Goal: Task Accomplishment & Management: Manage account settings

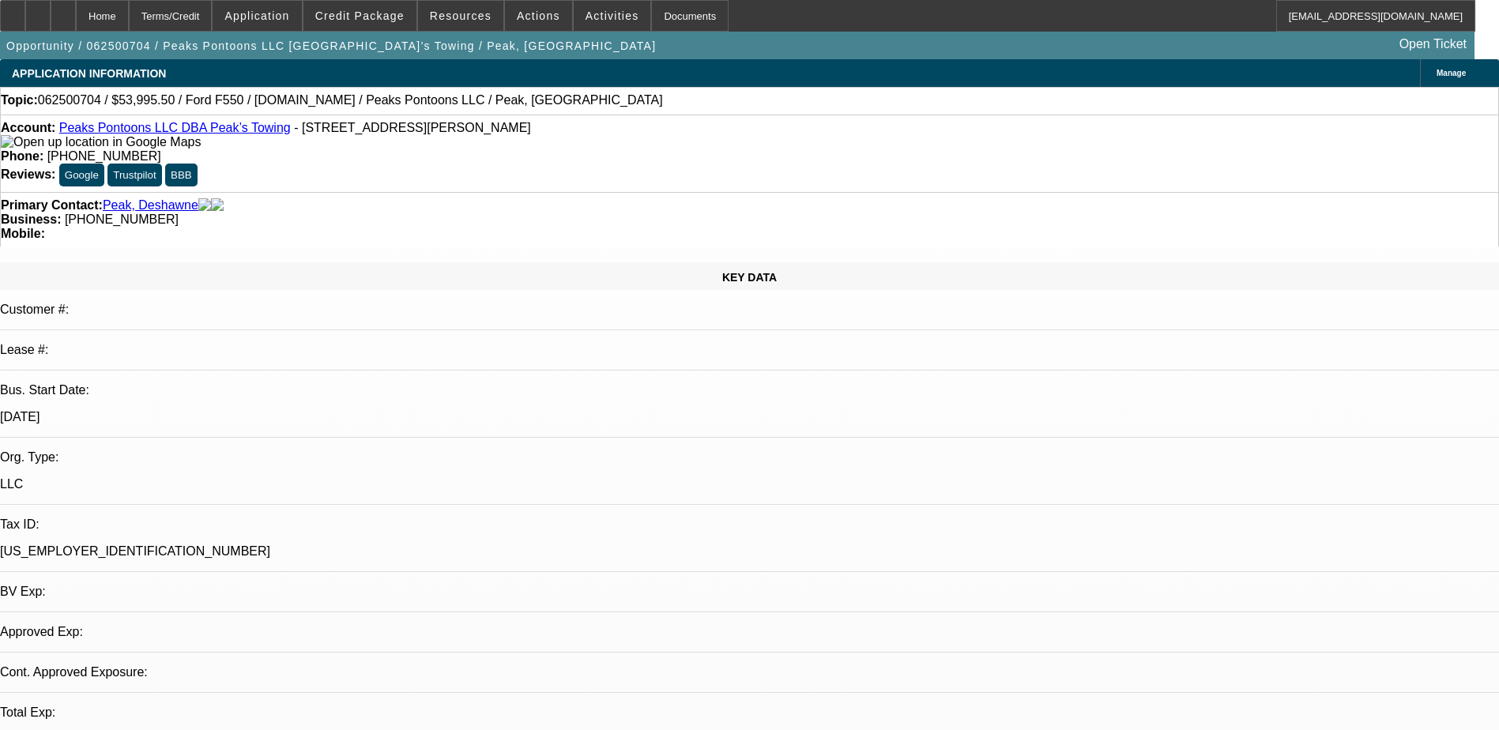
select select "0.1"
select select "2"
select select "0.1"
select select "2"
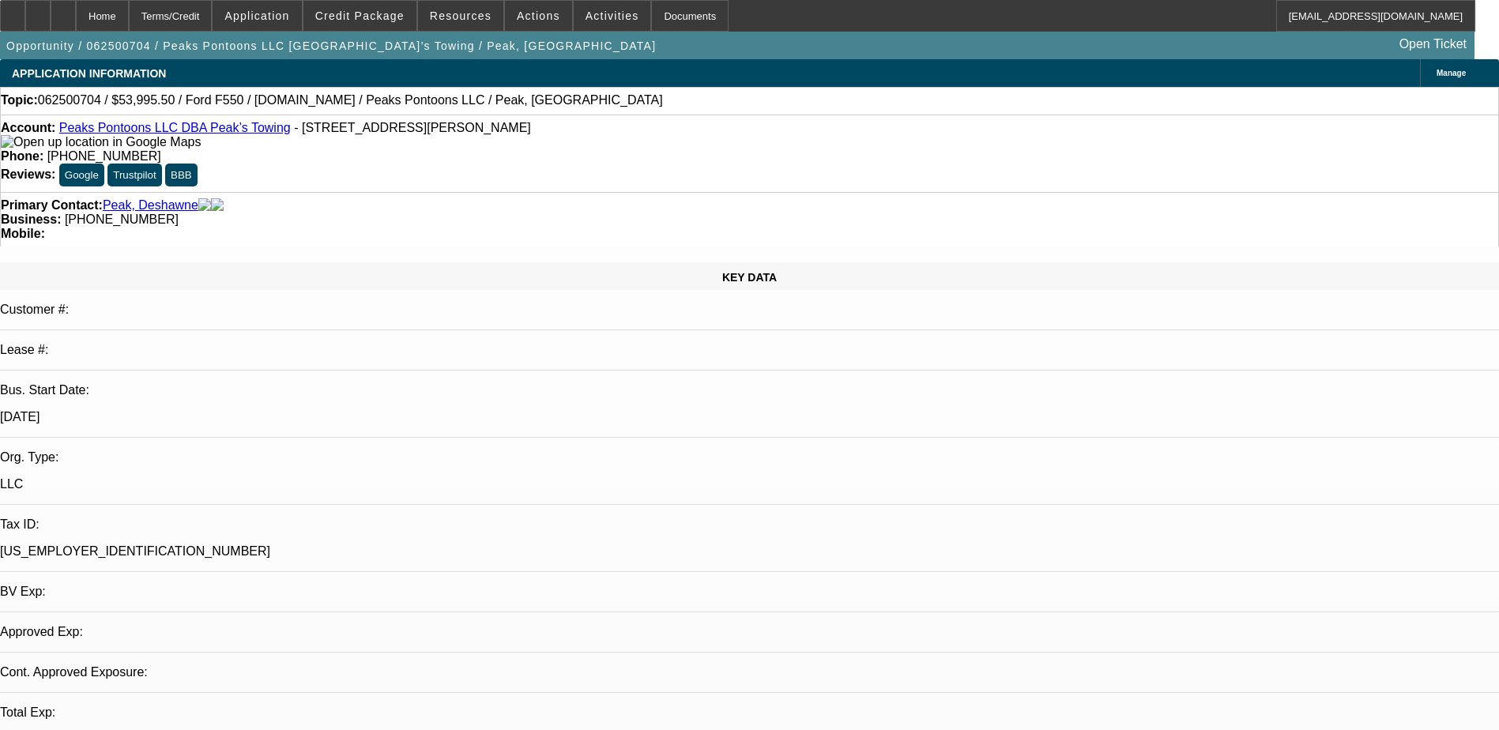
select select "0"
select select "0.1"
select select "2"
select select "0"
select select "1"
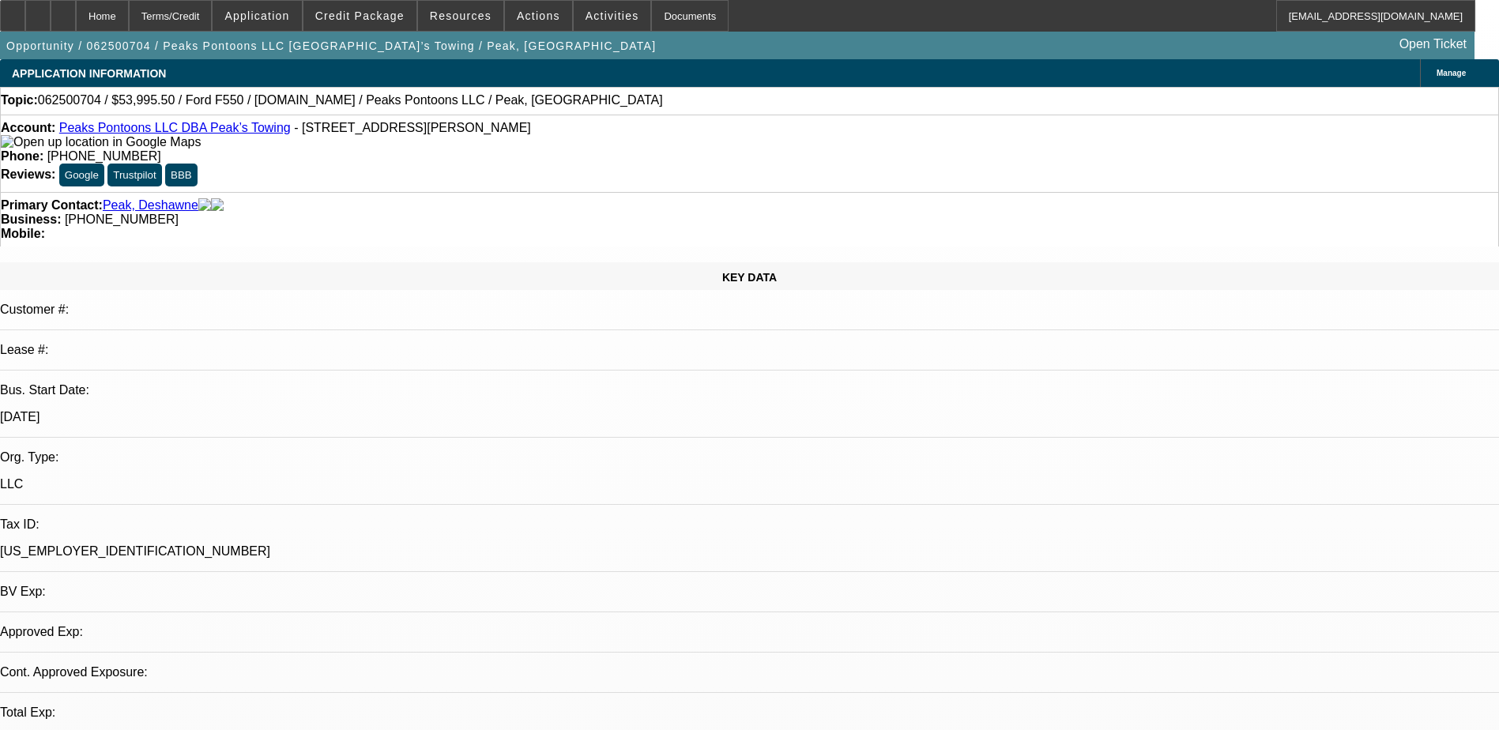
select select "2"
select select "4"
select select "1"
select select "2"
select select "6"
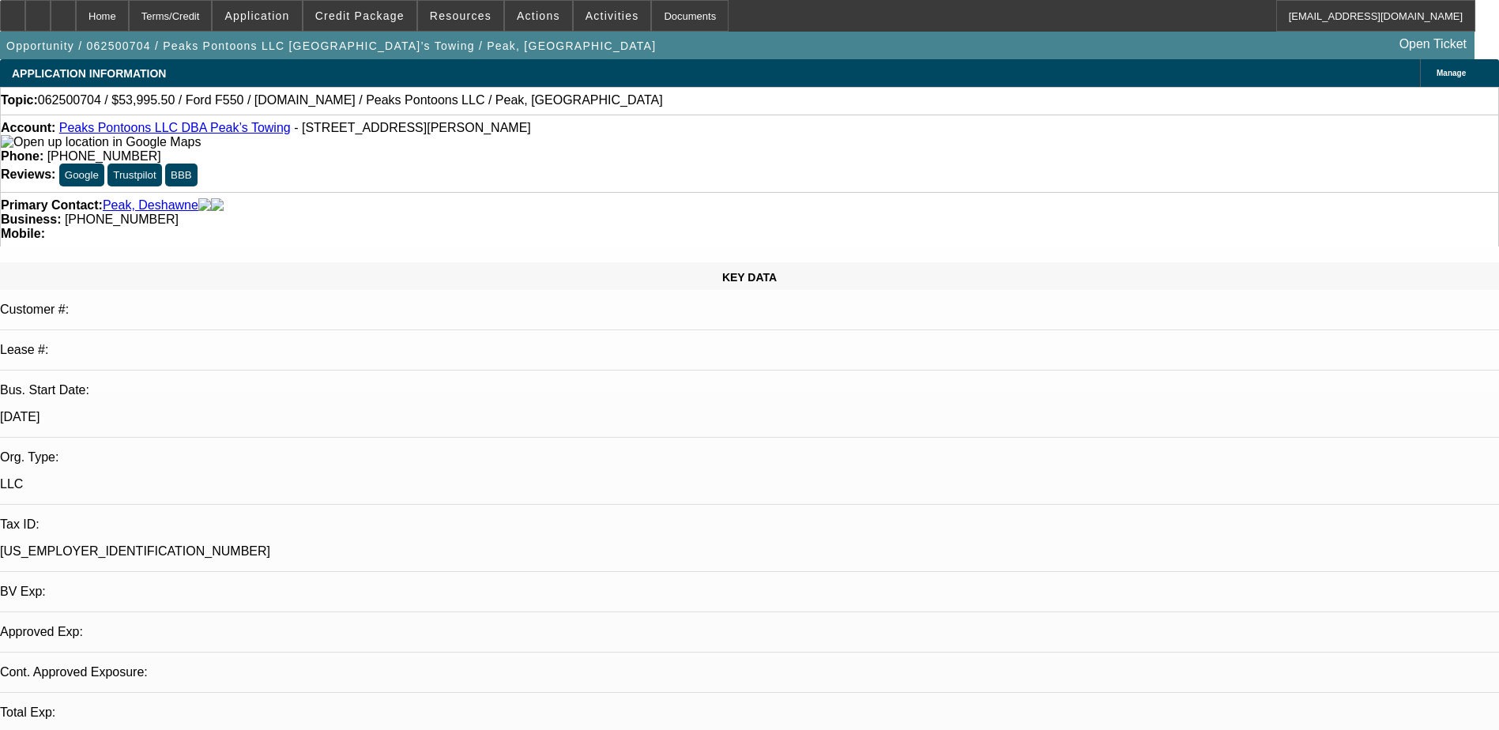
select select "1"
select select "2"
select select "6"
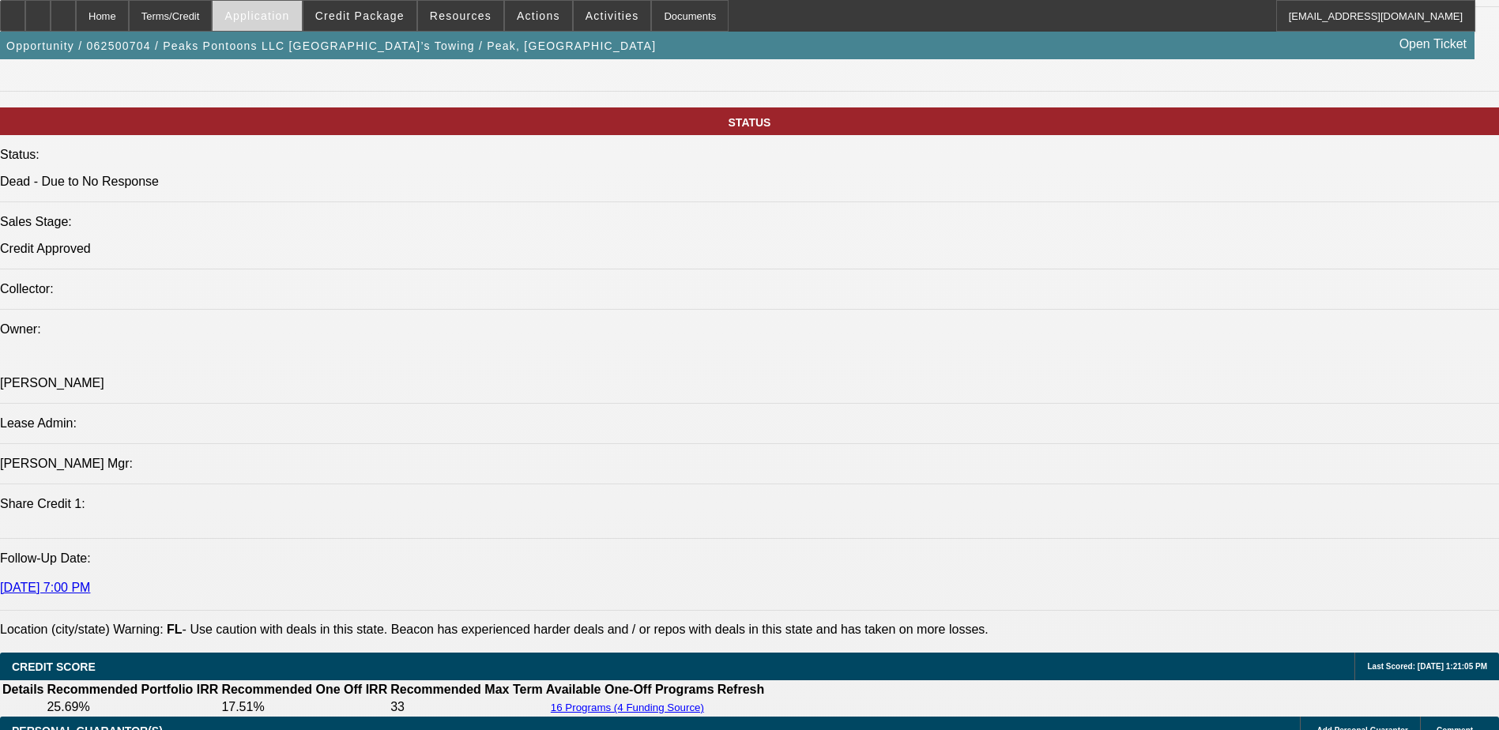
scroll to position [1580, 0]
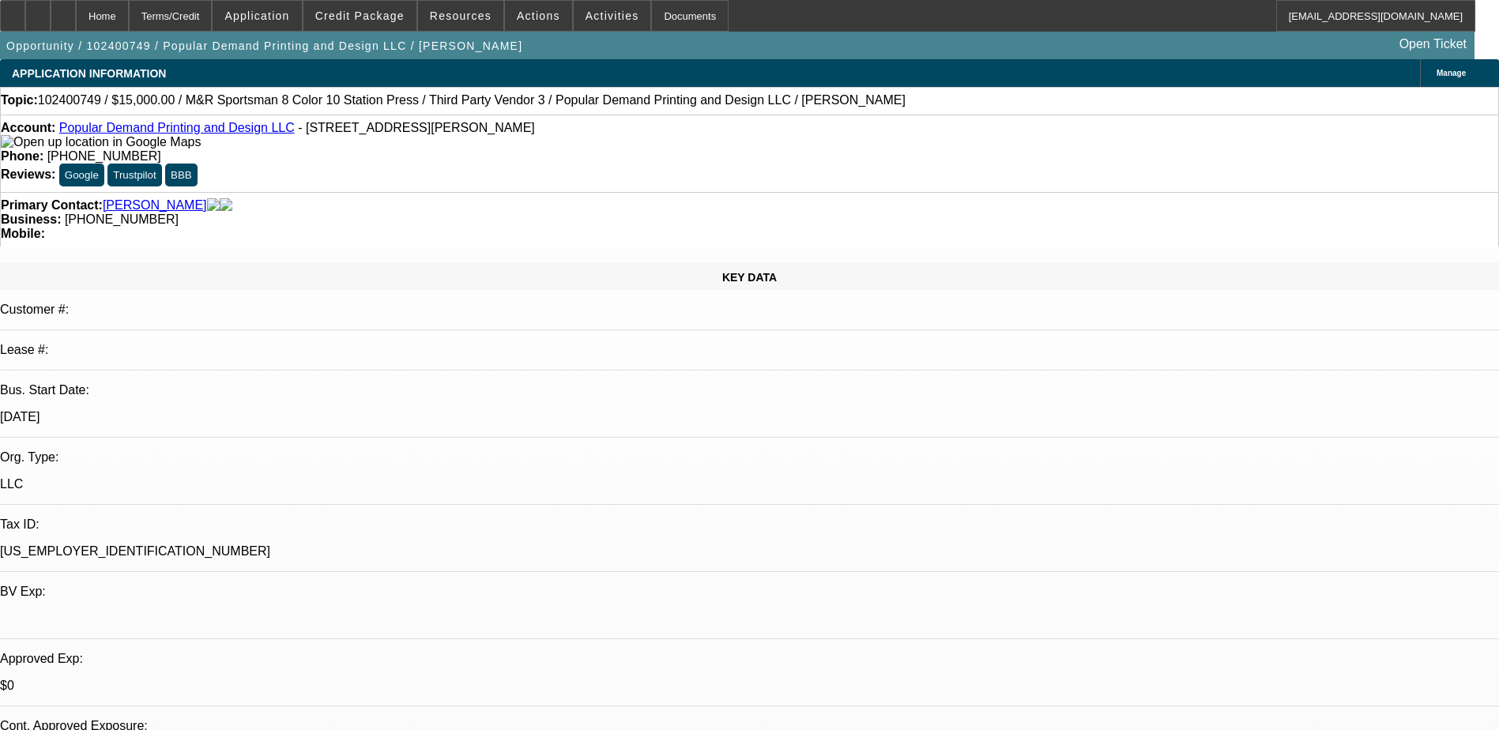
select select "0"
select select "2"
select select "0.1"
select select "0.2"
select select "2"
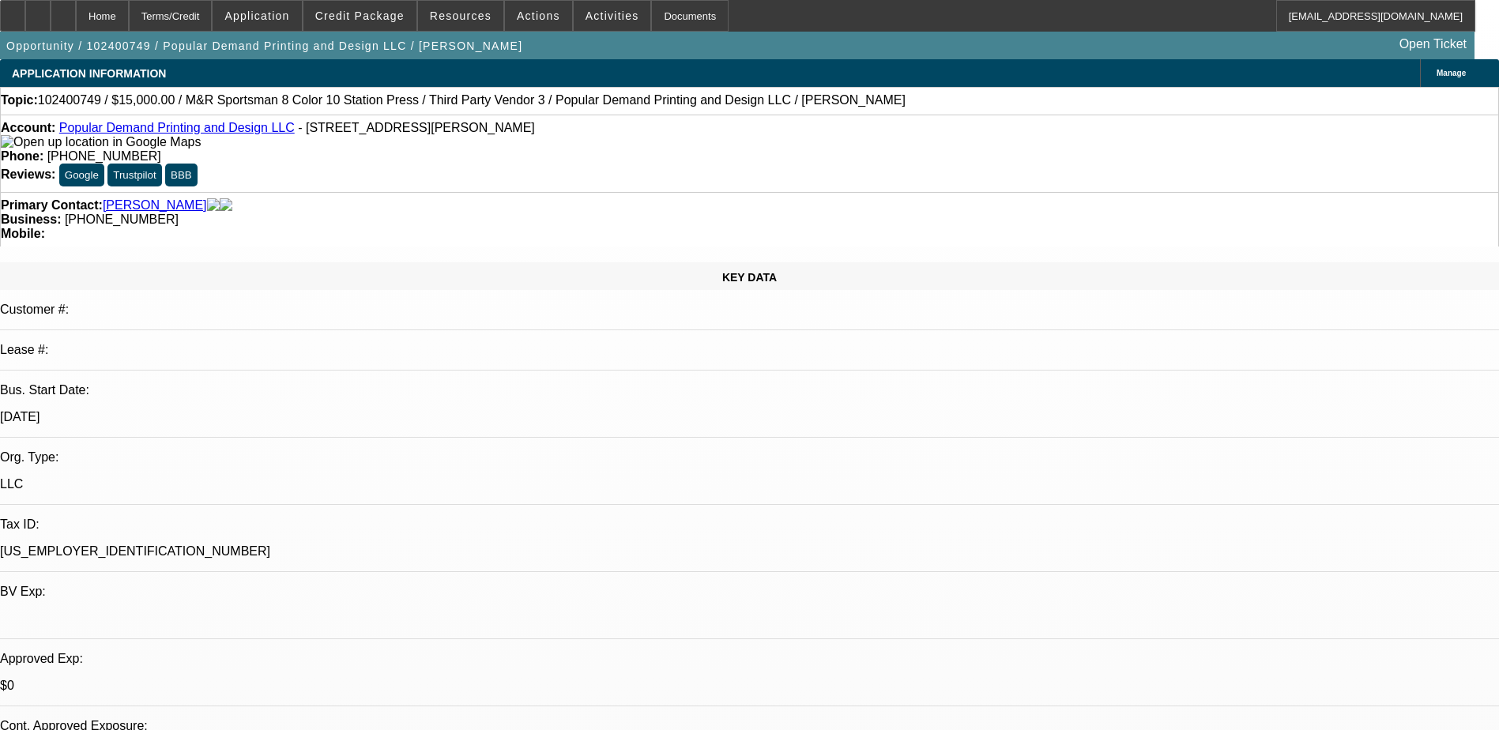
select select "0.1"
select select "0.2"
select select "2"
select select "0.1"
select select "0.2"
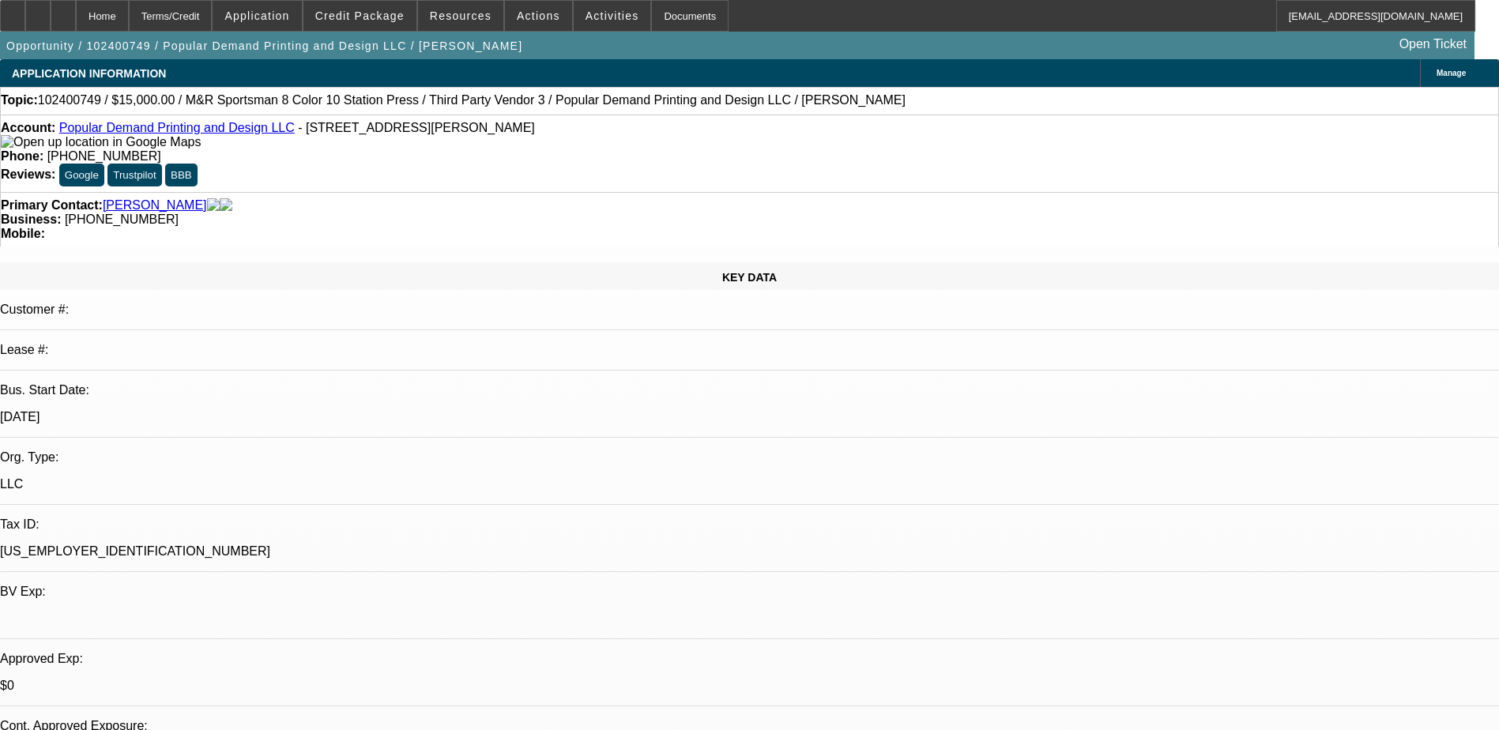
select select "2"
select select "0.1"
select select "1"
select select "2"
select select "4"
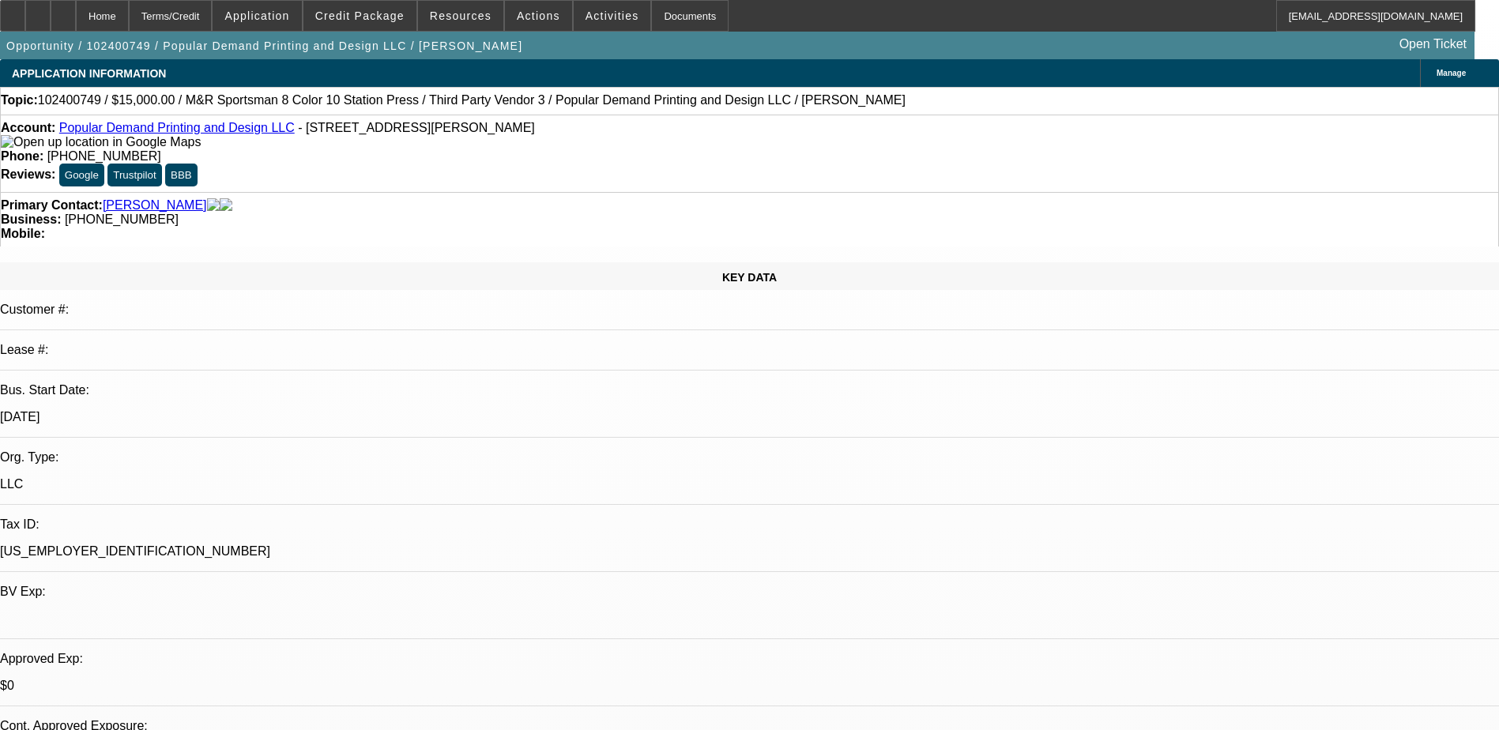
select select "1"
select select "2"
select select "4"
select select "1"
select select "2"
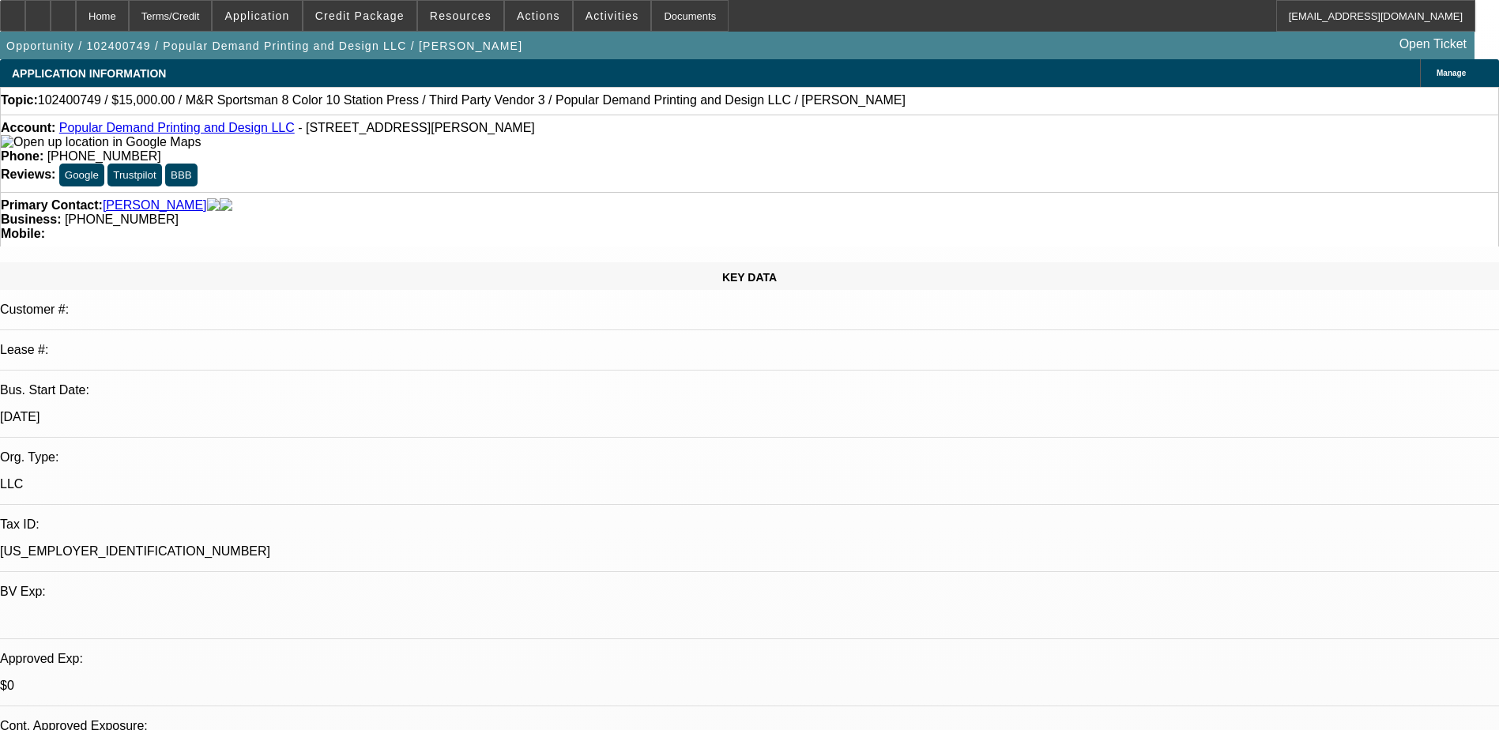
select select "4"
select select "1"
select select "2"
select select "4"
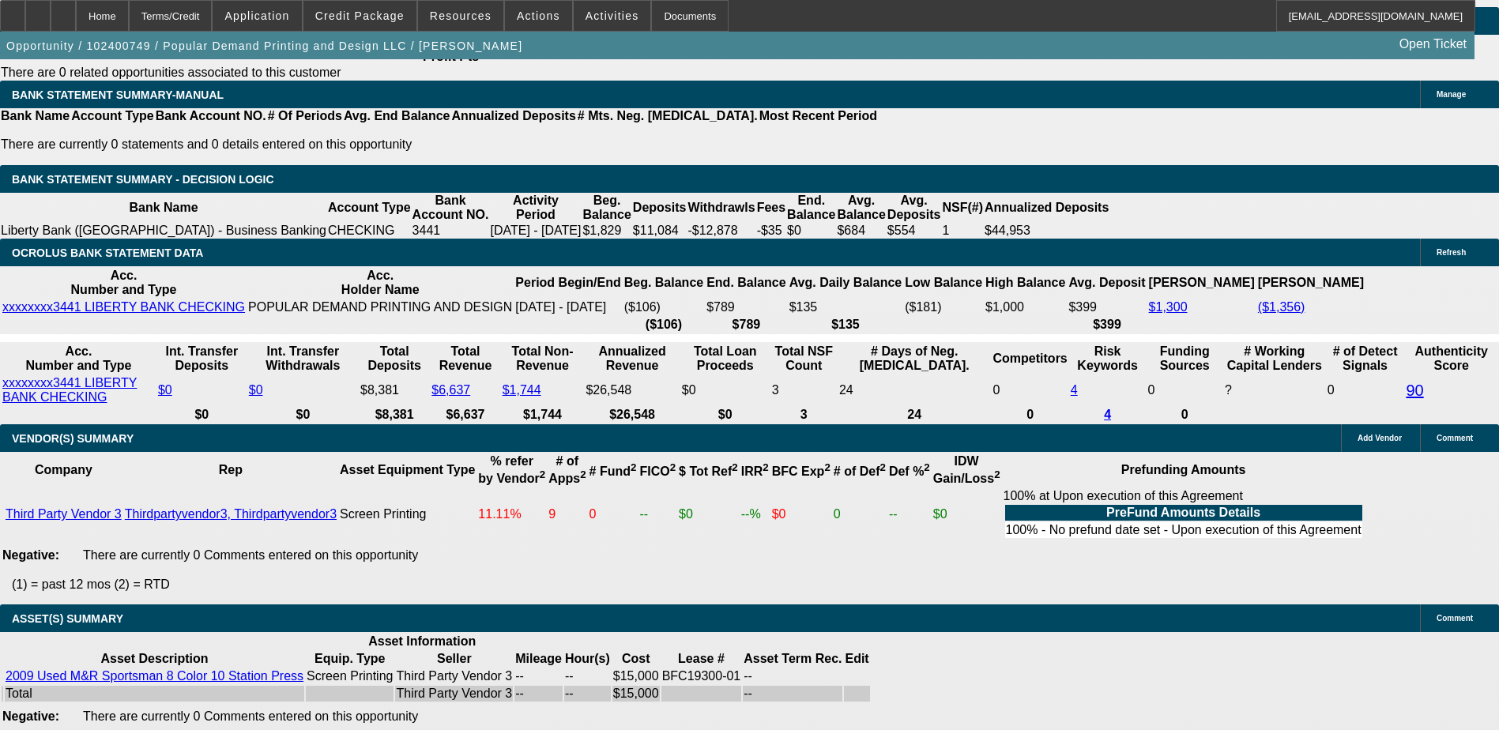
scroll to position [2687, 0]
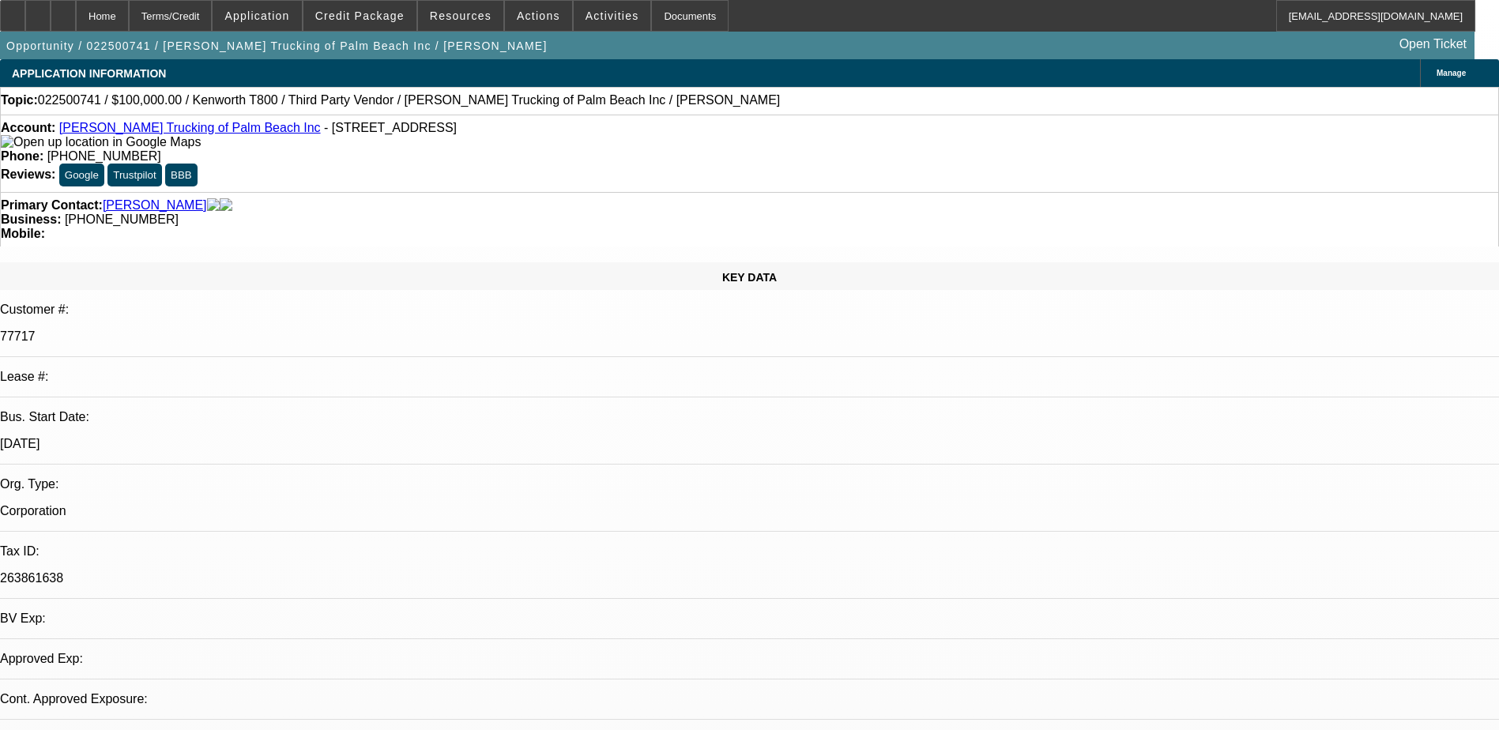
select select "0"
select select "2"
select select "0.1"
select select "1"
select select "2"
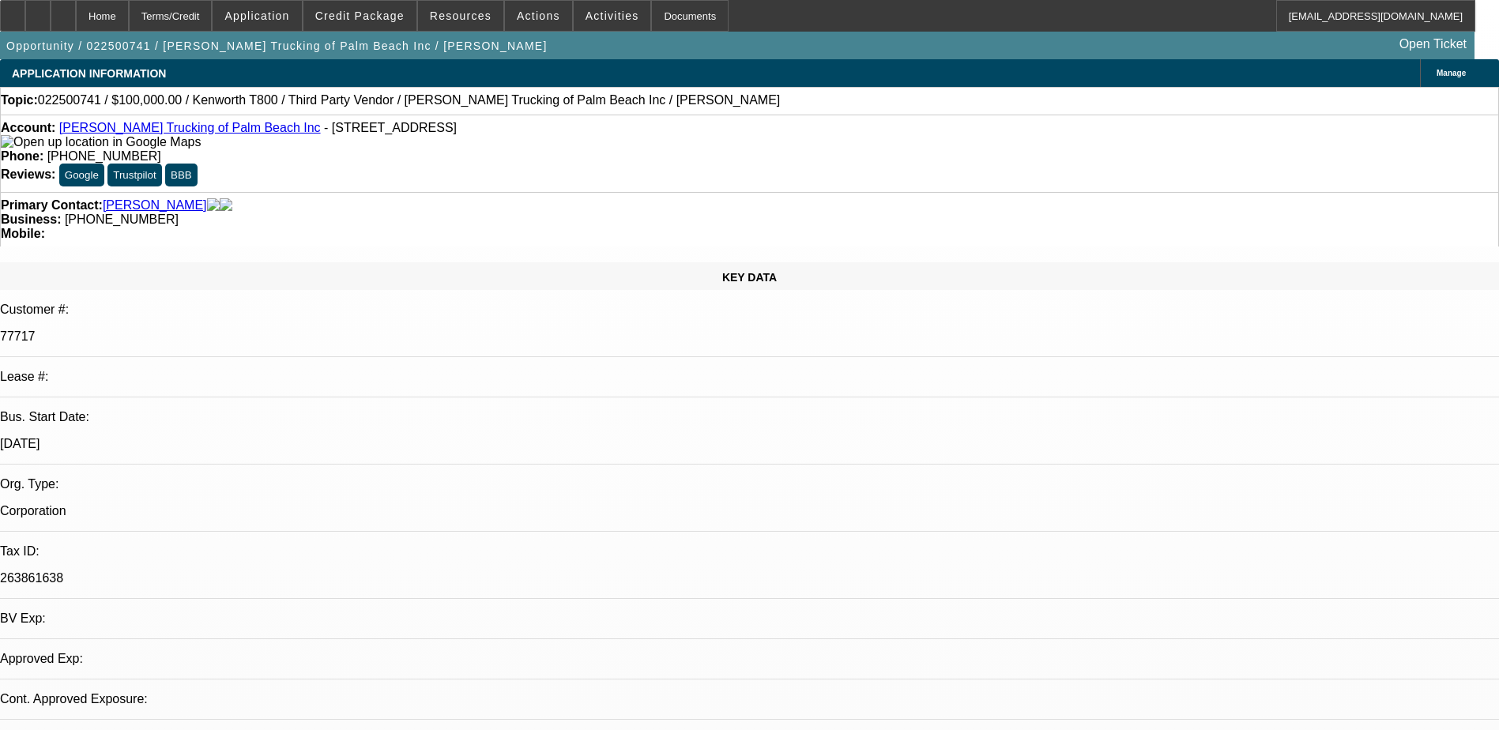
select select "4"
drag, startPoint x: 1066, startPoint y: 533, endPoint x: 1400, endPoint y: 554, distance: 334.9
drag, startPoint x: 1400, startPoint y: 554, endPoint x: 1344, endPoint y: 555, distance: 56.1
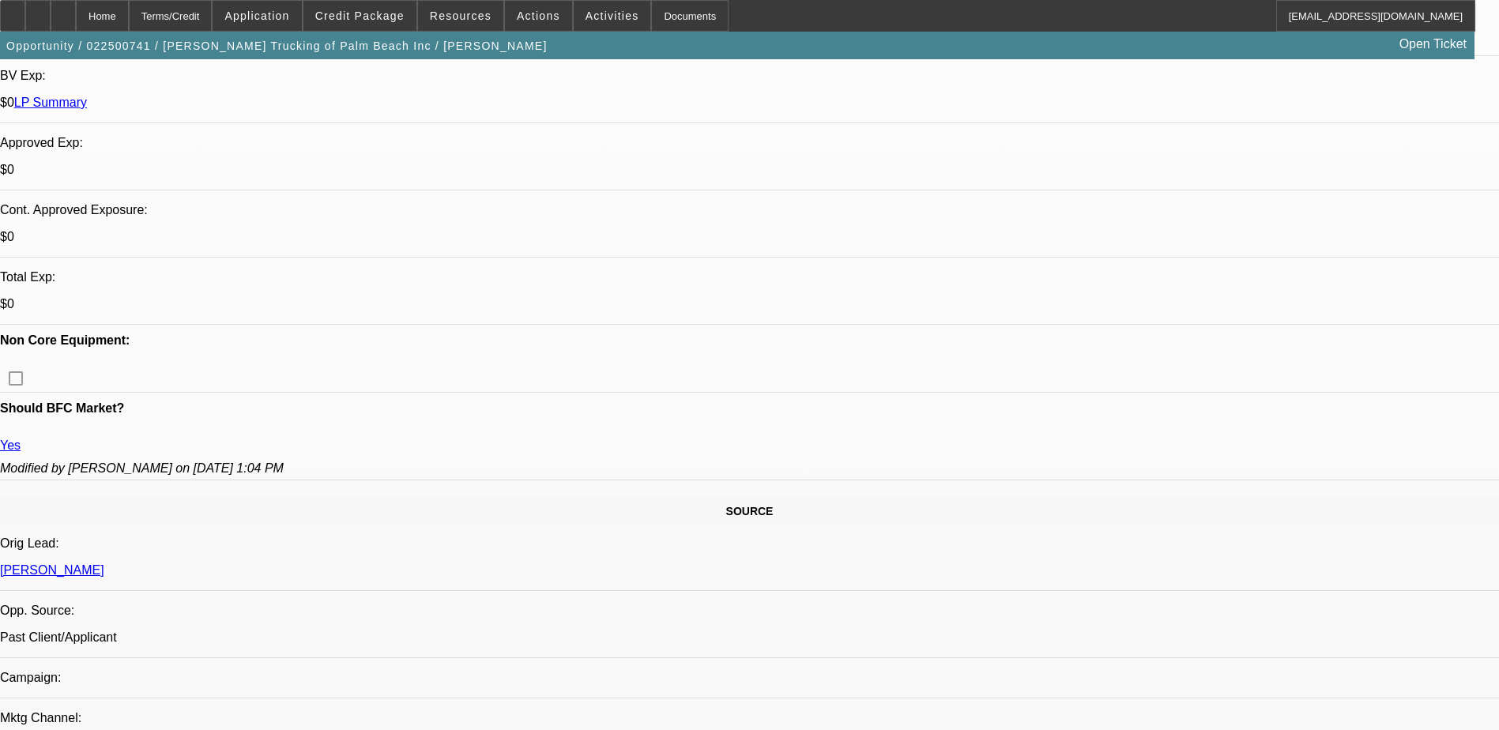
scroll to position [553, 0]
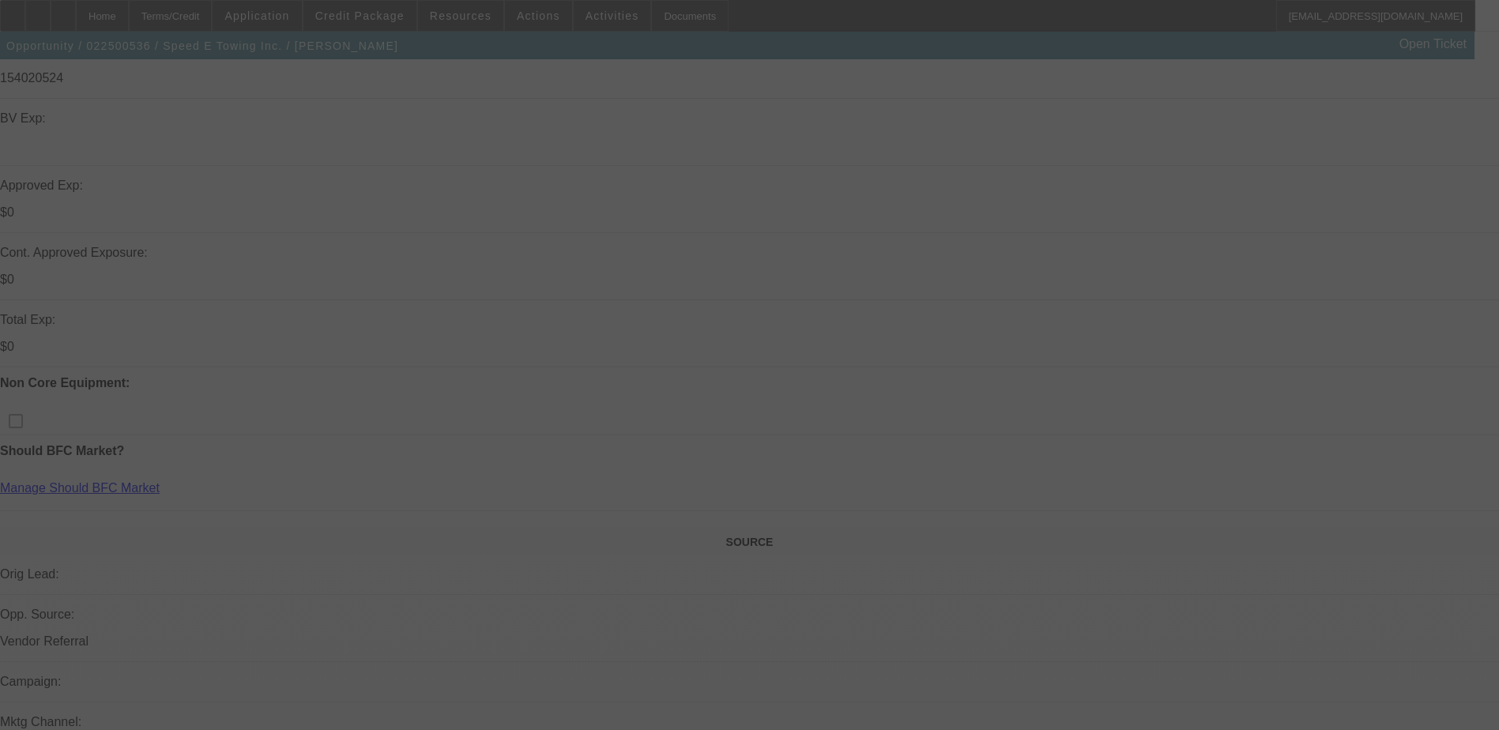
scroll to position [474, 0]
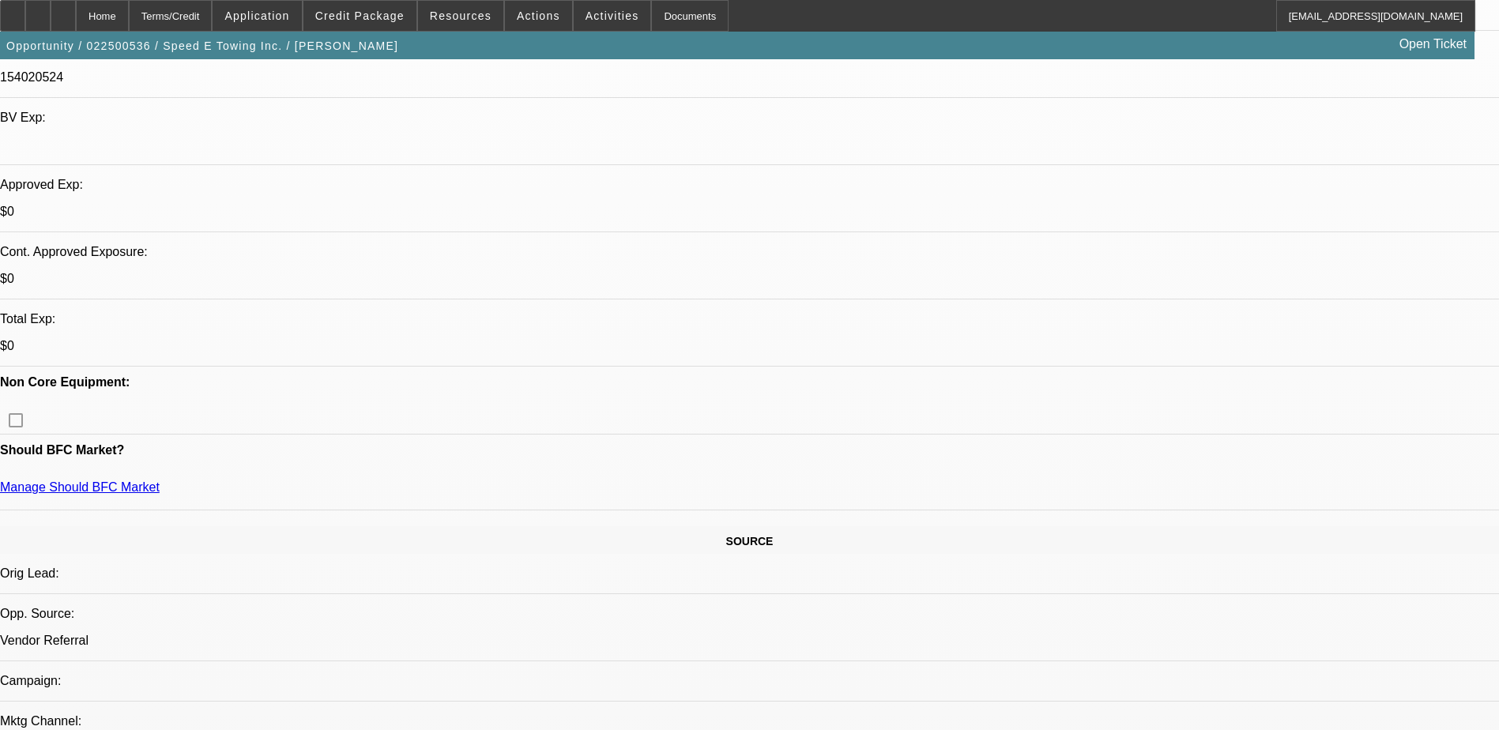
select select "0.15"
select select "2"
select select "0"
select select "0.2"
select select "2"
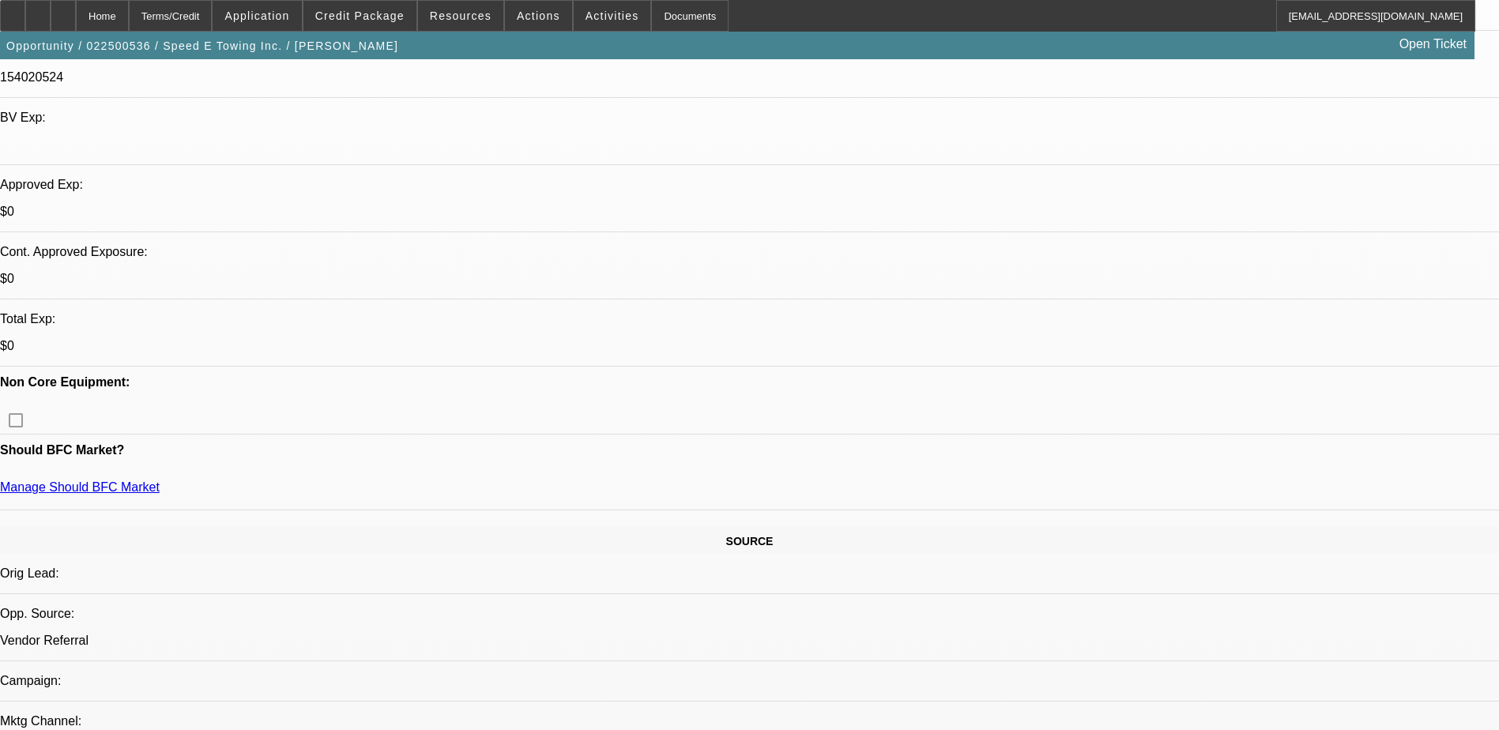
select select "0"
select select "0.2"
select select "2"
select select "0"
select select "0.15"
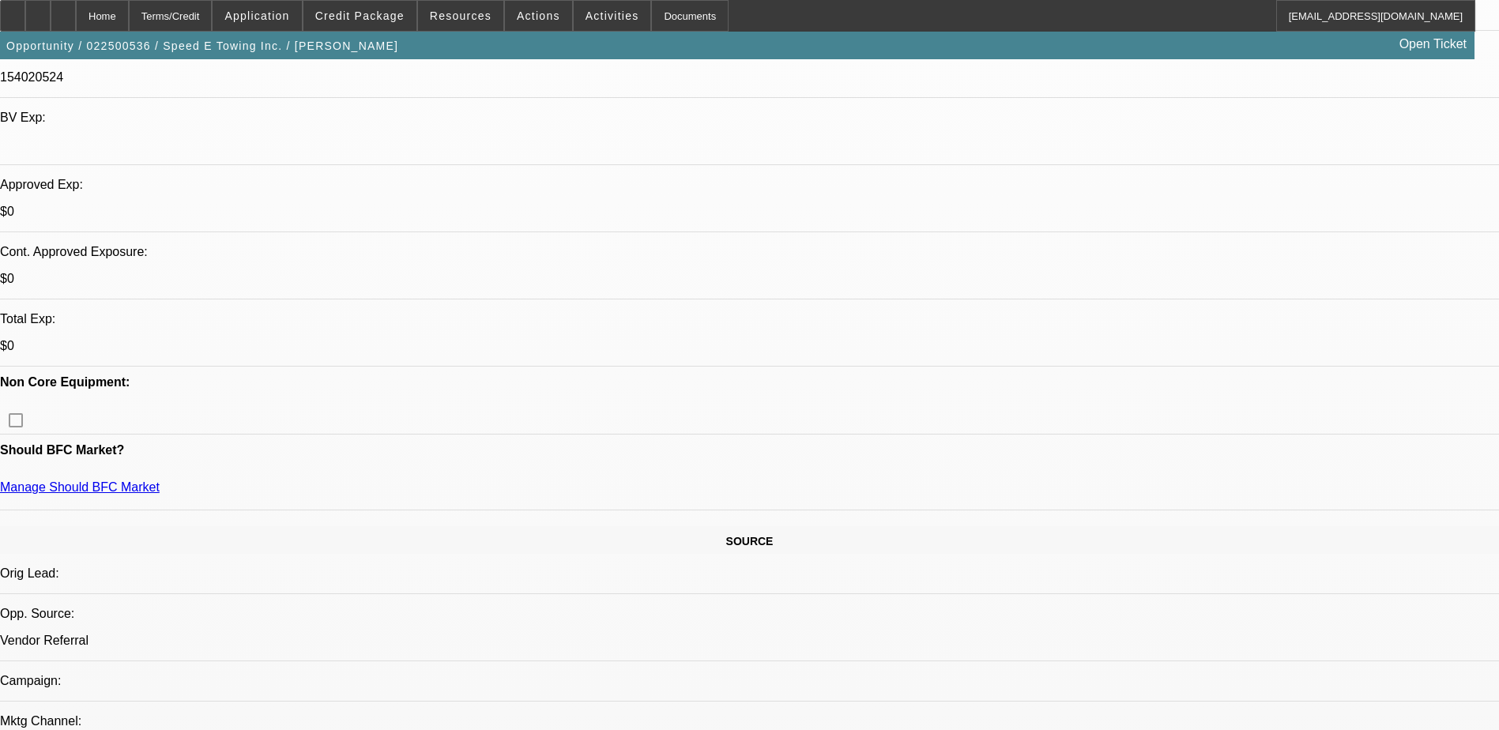
select select "2"
select select "0"
select select "1"
select select "2"
select select "6"
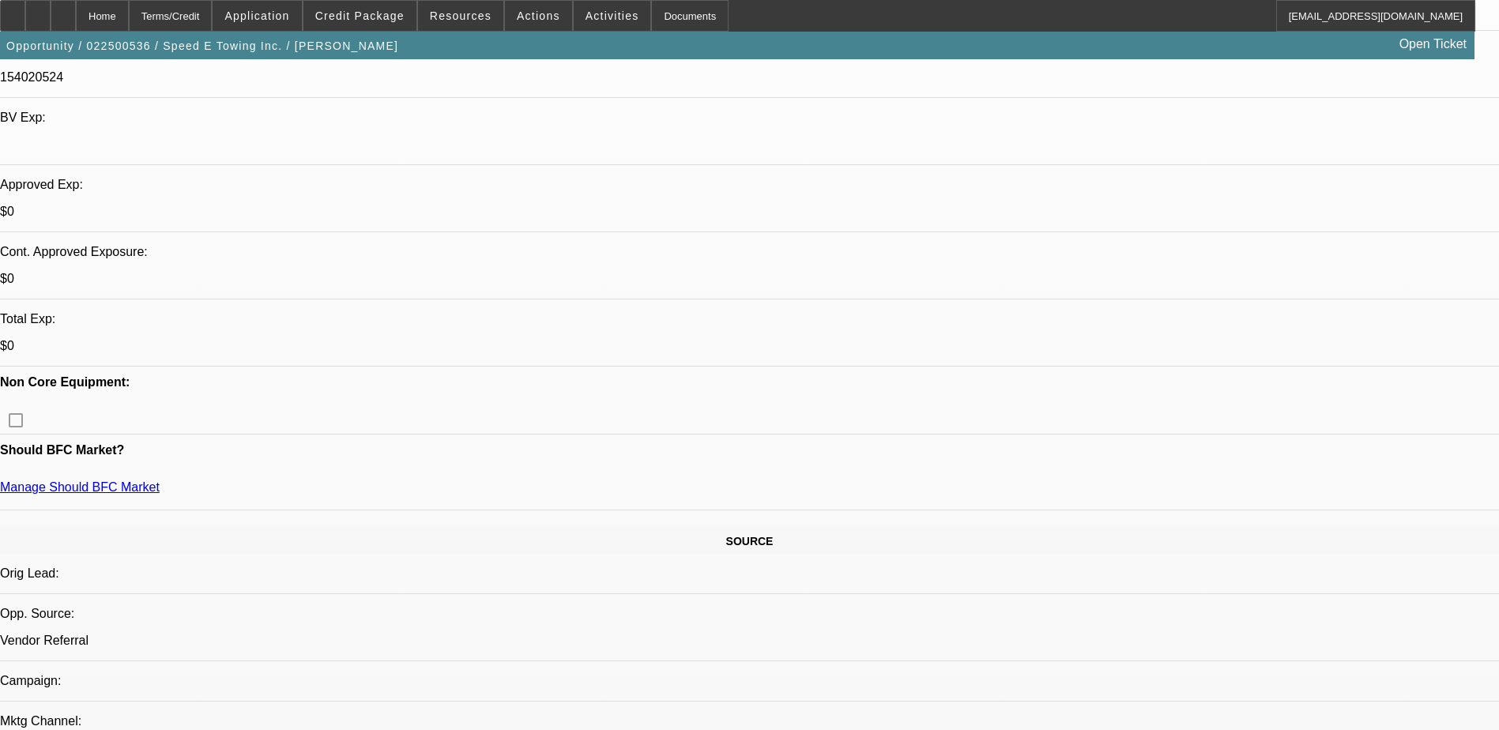
select select "1"
select select "2"
select select "6"
select select "1"
select select "2"
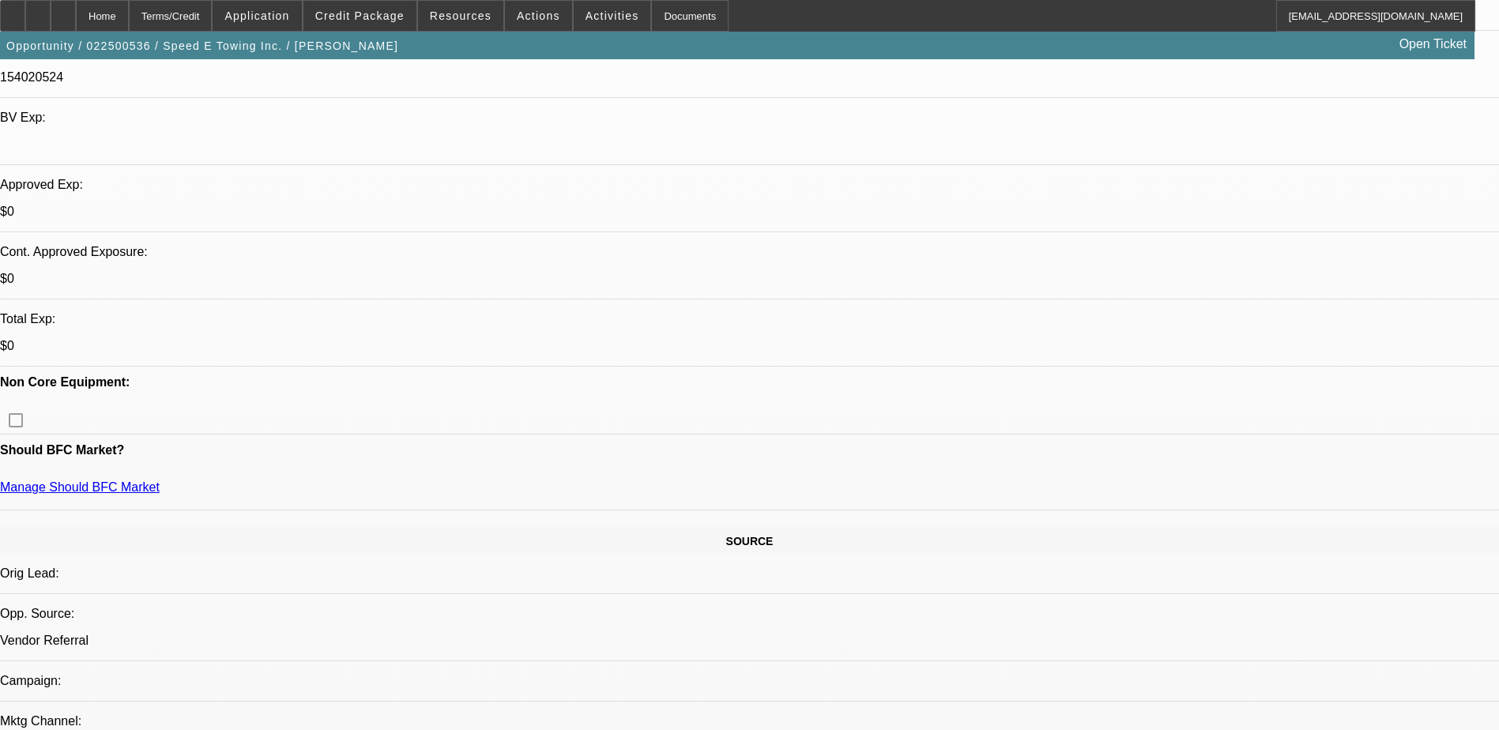
select select "6"
select select "1"
select select "2"
select select "6"
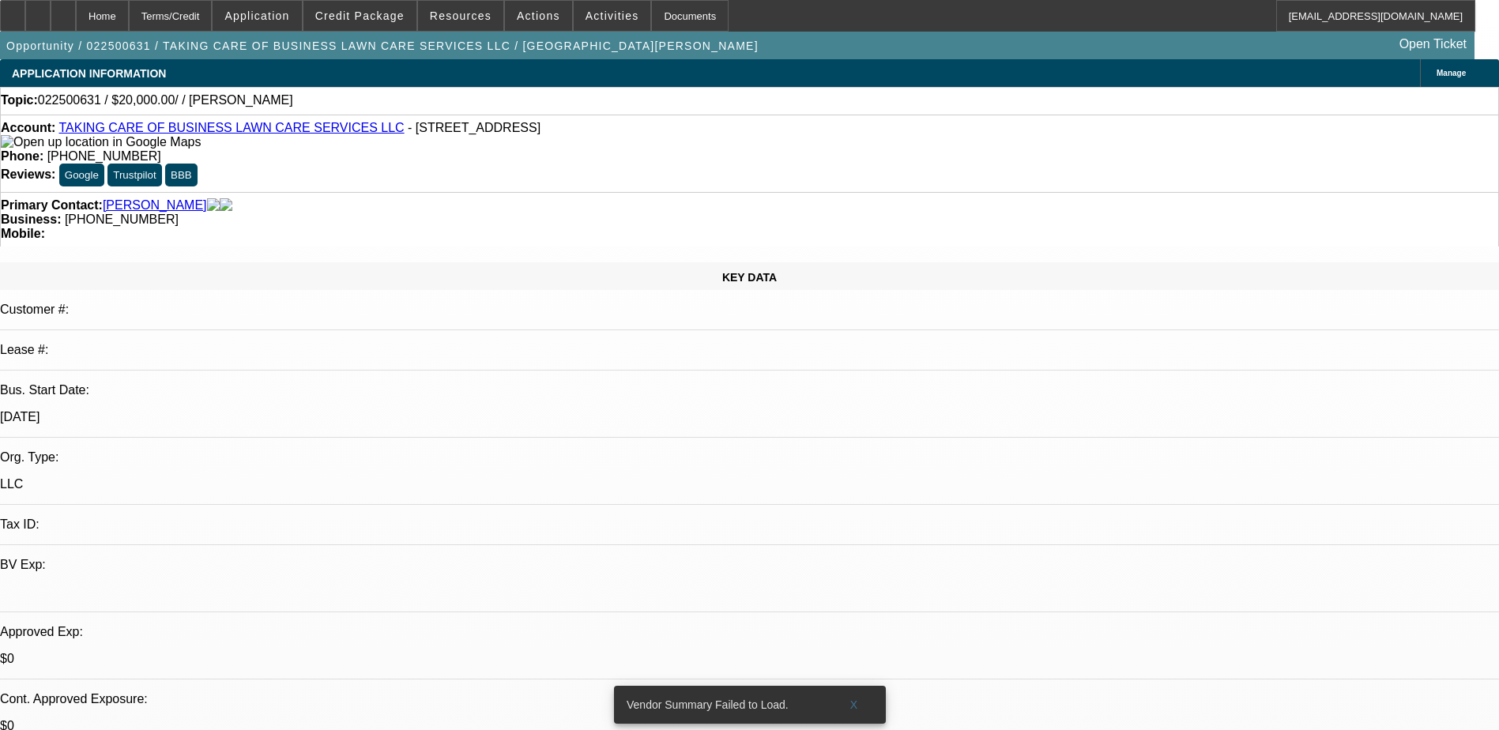
select select "0"
select select "2"
select select "0.1"
select select "4"
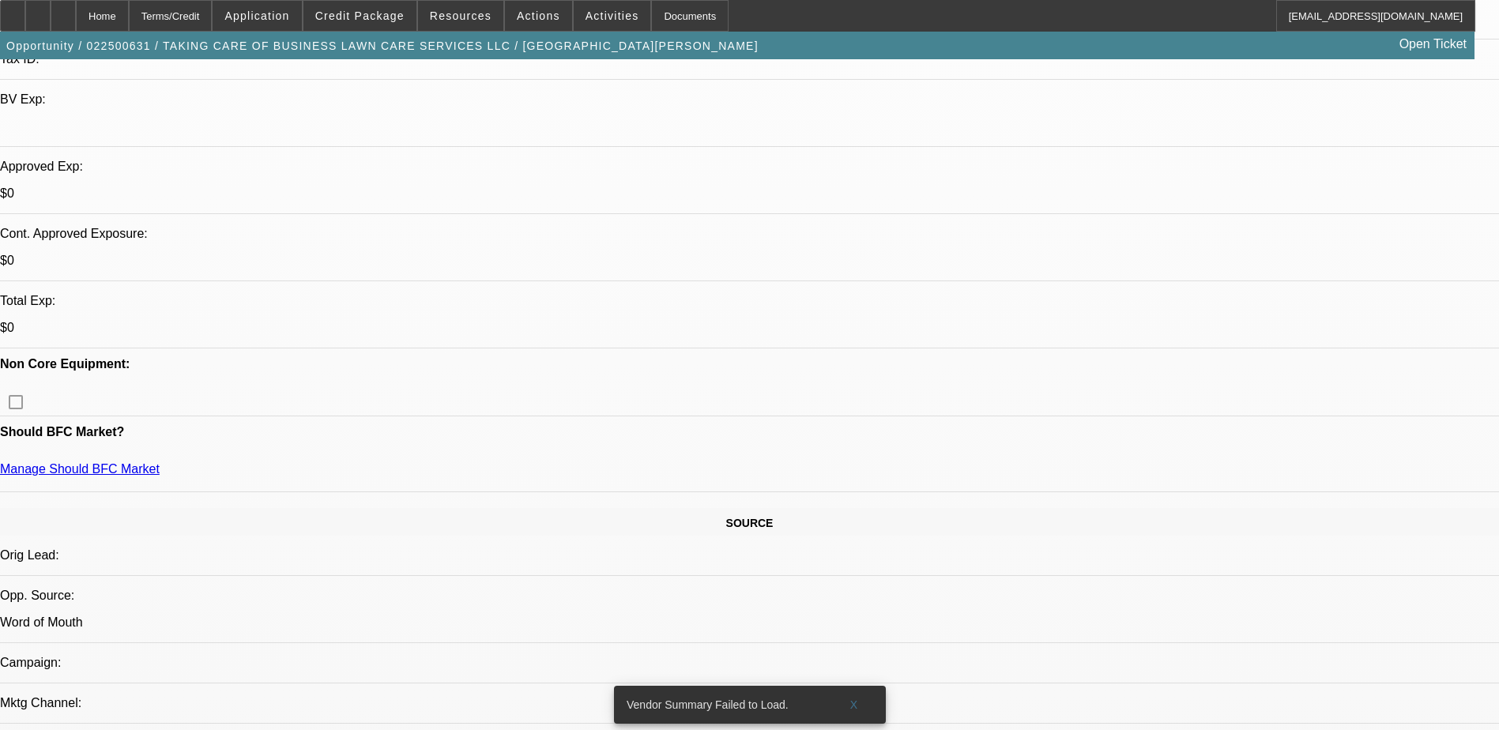
scroll to position [474, 0]
